Goal: Information Seeking & Learning: Learn about a topic

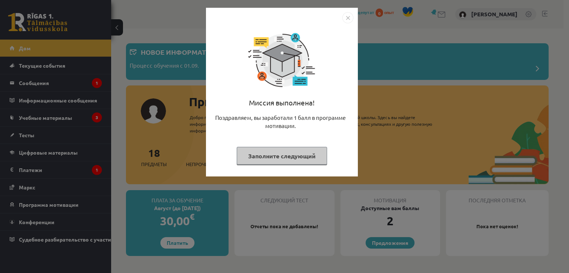
drag, startPoint x: 371, startPoint y: 123, endPoint x: 367, endPoint y: 98, distance: 25.5
click at [371, 122] on div "Миссия выполнена! Поздравляем, вы заработали 1 балл в программе мотивации. Запо…" at bounding box center [284, 136] width 569 height 273
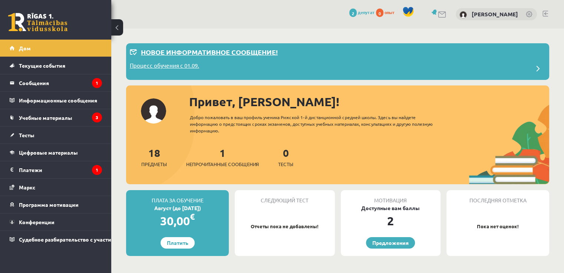
click at [213, 56] on p "Новое информативное сообщение!" at bounding box center [209, 52] width 137 height 10
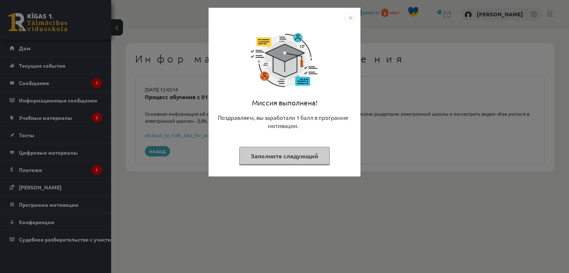
click at [354, 20] on img "Закрывать" at bounding box center [350, 17] width 11 height 11
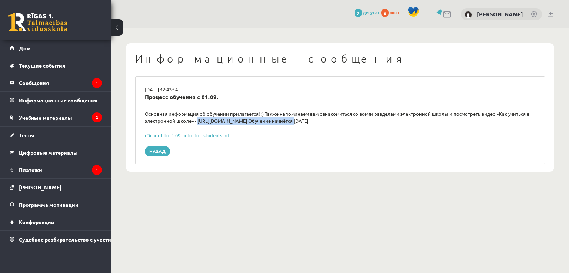
drag, startPoint x: 195, startPoint y: 118, endPoint x: 284, endPoint y: 118, distance: 88.9
click at [284, 118] on font "Основная информация об обучении прилагается! :) Также напоминаем вам ознакомить…" at bounding box center [337, 118] width 385 height 14
drag, startPoint x: 306, startPoint y: 113, endPoint x: 510, endPoint y: 119, distance: 203.9
click at [510, 119] on div "Основная информация об обучении прилагается! :) Также напоминаем вам ознакомить…" at bounding box center [340, 117] width 402 height 14
click at [508, 121] on div "Основная информация об обучении прилагается! :) Также напоминаем вам ознакомить…" at bounding box center [340, 117] width 402 height 14
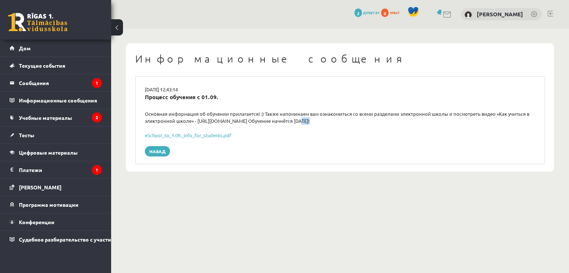
drag, startPoint x: 293, startPoint y: 120, endPoint x: 335, endPoint y: 125, distance: 41.8
click at [335, 125] on div "[DATE] 12:43:14 Процесс обучения с 01.09. Основная информация об обучении прила…" at bounding box center [340, 120] width 410 height 88
click at [264, 122] on font "Основная информация об обучении прилагается! :) Также напоминаем вам ознакомить…" at bounding box center [337, 118] width 385 height 14
drag, startPoint x: 289, startPoint y: 123, endPoint x: 324, endPoint y: 124, distance: 34.8
click at [324, 124] on div "Основная информация об обучении прилагается! :) Также напоминаем вам ознакомить…" at bounding box center [340, 117] width 402 height 14
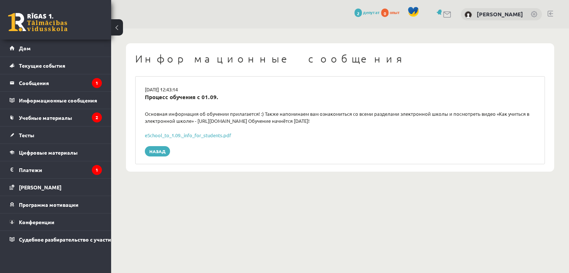
click at [342, 125] on div "[DATE] 12:43:14 Процесс обучения с 01.09. Основная информация об обучении прила…" at bounding box center [340, 120] width 410 height 88
click at [64, 78] on legend "Сообщения 1" at bounding box center [60, 82] width 83 height 17
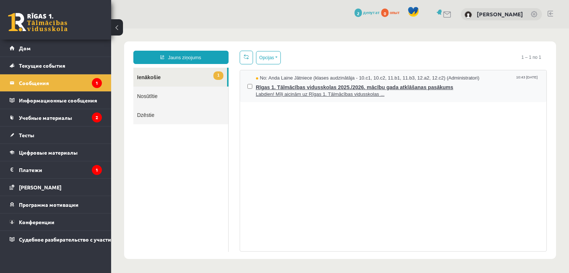
click at [419, 92] on span "Labdien! Mīļi aicinām uz Rīgas 1. Tālmācības vidusskolas ..." at bounding box center [397, 94] width 283 height 7
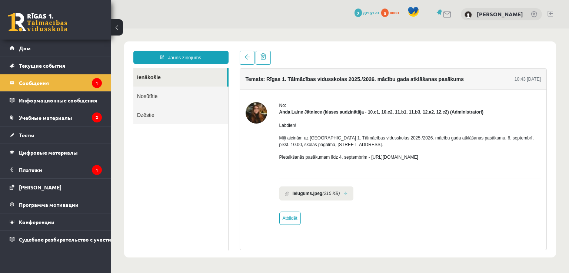
click at [489, 133] on div "Labdien! Mīļi aicinām uz Rīgas 1. Tālmācības vidusskolas 2025./2026. mācību gad…" at bounding box center [410, 145] width 262 height 58
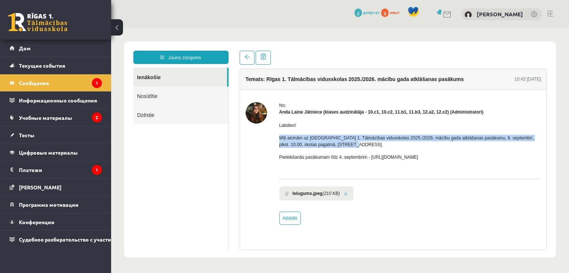
drag, startPoint x: 279, startPoint y: 137, endPoint x: 445, endPoint y: 144, distance: 165.4
click at [445, 144] on p "Mīļi aicinām uz [GEOGRAPHIC_DATA] 1. Tālmācības vidusskolas 2025./2026. mācību …" at bounding box center [410, 141] width 262 height 13
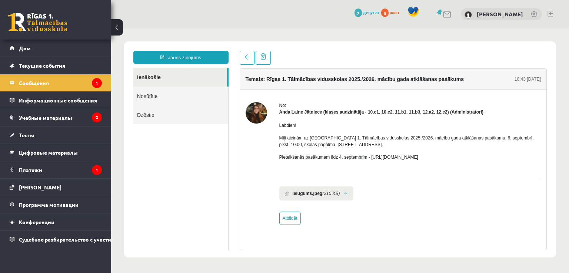
click at [472, 154] on p "Pieteikšanās pasākumam līdz 4. septembrim - [URL][DOMAIN_NAME]" at bounding box center [410, 157] width 262 height 7
drag, startPoint x: 472, startPoint y: 159, endPoint x: 276, endPoint y: 127, distance: 199.2
click at [276, 127] on div "No: Anda Laine Jātniece (klases audzinātāja - 10.c1, 10.c2, 11.b1, 11.b3, 12.a2…" at bounding box center [394, 163] width 296 height 123
copy div "Labdien! Mīļi aicinām uz Rīgas 1. Tālmācības vidusskolas 2025./2026. mācību gad…"
click at [331, 150] on div "Labdien! Mīļi aicinām uz Rīgas 1. Tālmācības vidusskolas 2025./2026. mācību gad…" at bounding box center [410, 145] width 262 height 58
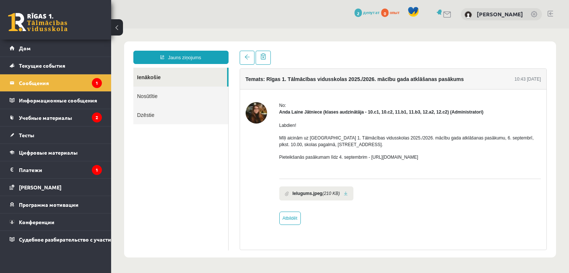
click at [344, 193] on link at bounding box center [346, 194] width 4 height 5
click at [73, 176] on legend "Платежи 1" at bounding box center [60, 170] width 83 height 17
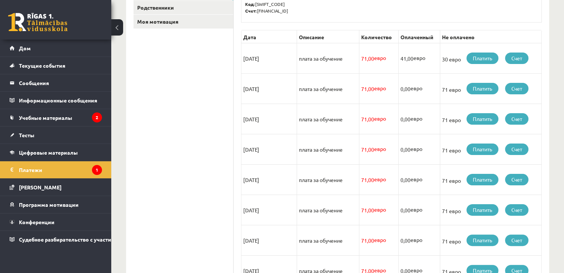
scroll to position [74, 0]
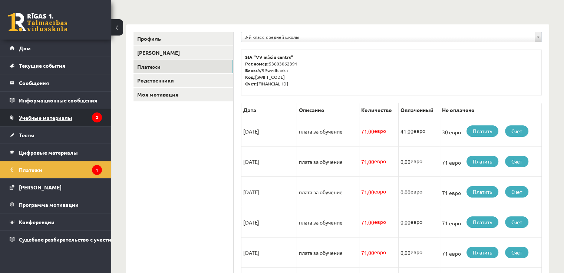
click at [61, 119] on font "Учебные материалы" at bounding box center [45, 117] width 53 height 7
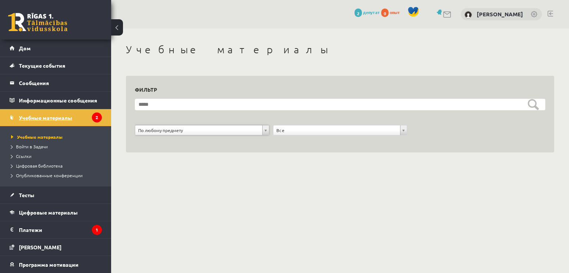
click at [83, 121] on link "Учебные материалы" at bounding box center [56, 117] width 92 height 17
click at [68, 97] on legend "Информационные сообщения 2" at bounding box center [60, 100] width 83 height 17
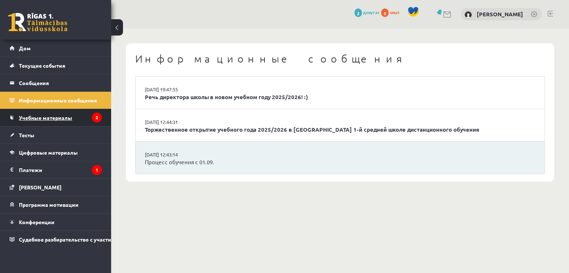
click at [69, 120] on link "Учебные материалы" at bounding box center [56, 117] width 92 height 17
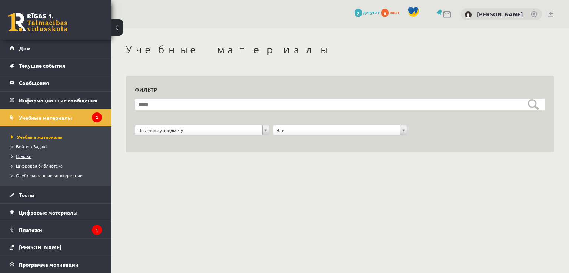
click at [40, 155] on link "Ссылки" at bounding box center [57, 156] width 93 height 7
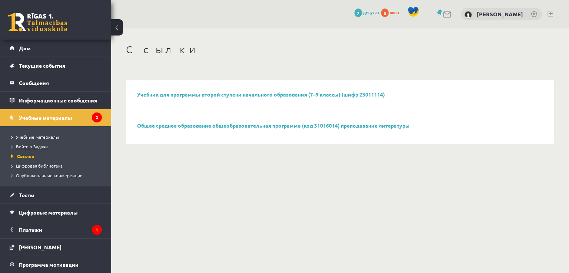
click at [39, 146] on font "Войти в Задачи" at bounding box center [32, 147] width 32 height 6
click at [52, 135] on font "Учебные материалы" at bounding box center [37, 137] width 43 height 6
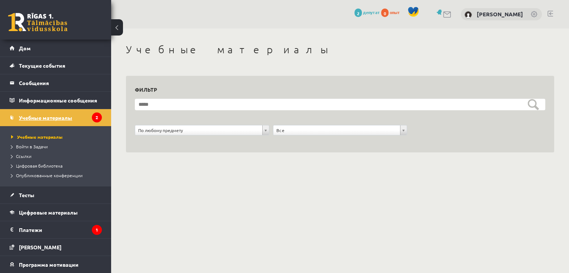
click at [81, 122] on link "Учебные материалы" at bounding box center [56, 117] width 92 height 17
click at [56, 94] on legend "Информационные сообщения 2" at bounding box center [60, 100] width 83 height 17
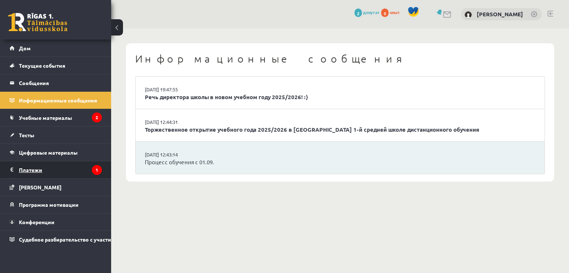
click at [54, 172] on legend "Платежи 1" at bounding box center [60, 170] width 83 height 17
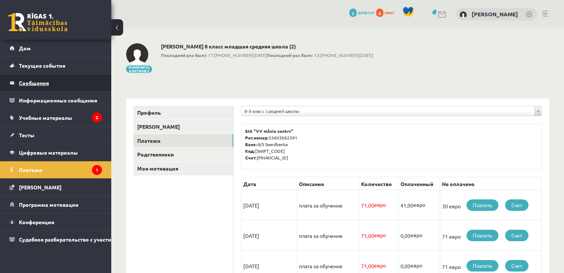
click at [77, 86] on legend "Сообщения 1" at bounding box center [60, 82] width 83 height 17
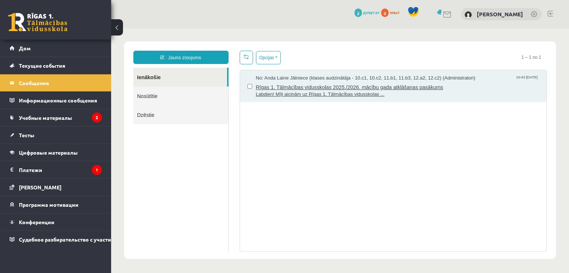
click at [419, 91] on span "Labdien! Mīļi aicinām uz Rīgas 1. Tālmācības vidusskolas ..." at bounding box center [397, 94] width 283 height 7
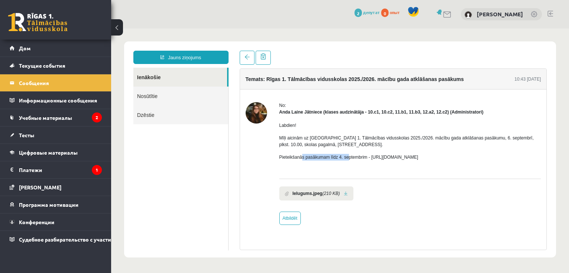
drag, startPoint x: 347, startPoint y: 150, endPoint x: 302, endPoint y: 148, distance: 45.2
click at [302, 148] on div "Labdien! Mīļi aicinām uz Rīgas 1. Tālmācības vidusskolas 2025./2026. mācību gad…" at bounding box center [410, 145] width 262 height 58
drag, startPoint x: 297, startPoint y: 144, endPoint x: 339, endPoint y: 143, distance: 42.2
click at [339, 143] on p "Mīļi aicinām uz [GEOGRAPHIC_DATA] 1. Tālmācības vidusskolas 2025./2026. mācību …" at bounding box center [410, 141] width 262 height 13
click at [375, 147] on p "Mīļi aicinām uz [GEOGRAPHIC_DATA] 1. Tālmācības vidusskolas 2025./2026. mācību …" at bounding box center [410, 141] width 262 height 13
